Goal: Task Accomplishment & Management: Manage account settings

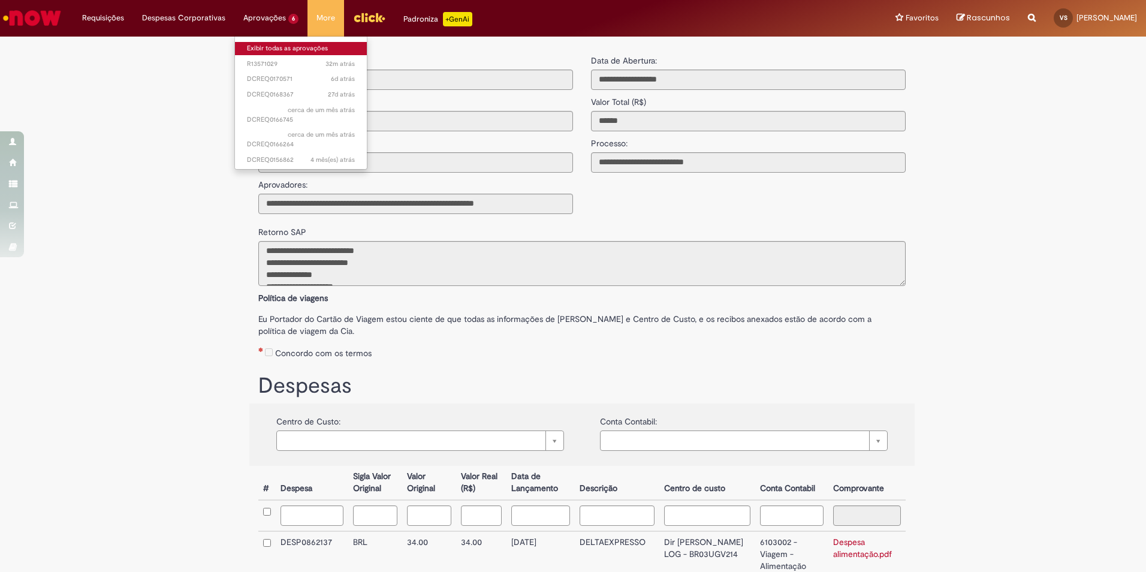
click at [257, 44] on link "Exibir todas as aprovações" at bounding box center [301, 48] width 132 height 13
